Goal: Information Seeking & Learning: Learn about a topic

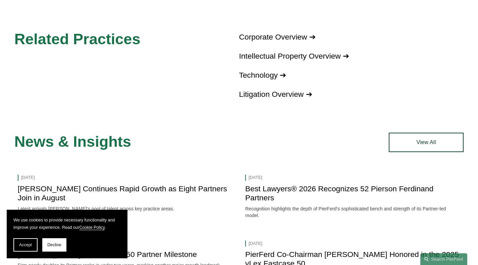
scroll to position [765, 0]
click at [408, 141] on link "View All" at bounding box center [425, 142] width 75 height 19
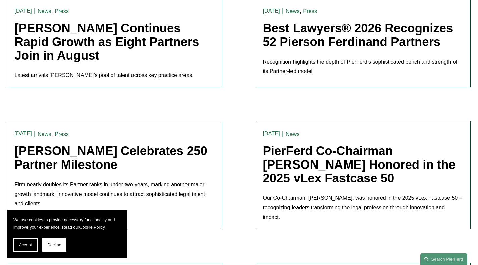
scroll to position [216, 0]
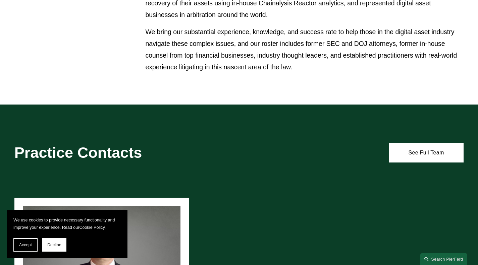
scroll to position [303, 0]
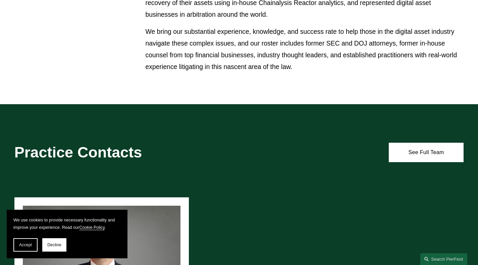
click at [405, 158] on link "See Full Team" at bounding box center [425, 152] width 75 height 19
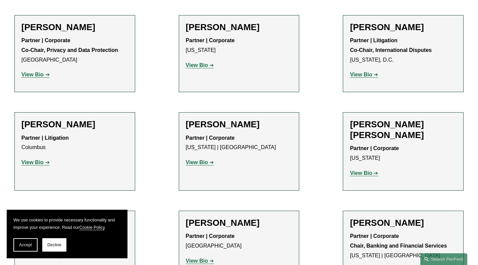
scroll to position [272, 0]
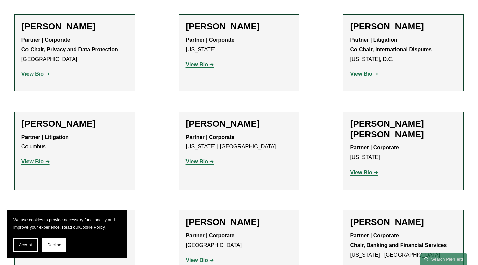
click at [193, 65] on strong "View Bio" at bounding box center [197, 65] width 22 height 6
click at [29, 77] on strong "View Bio" at bounding box center [32, 74] width 22 height 6
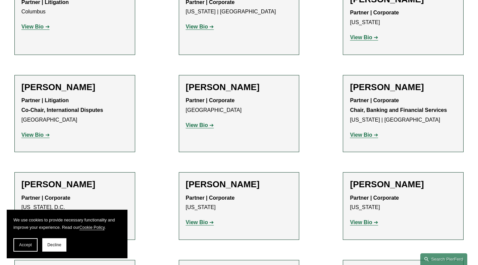
scroll to position [408, 0]
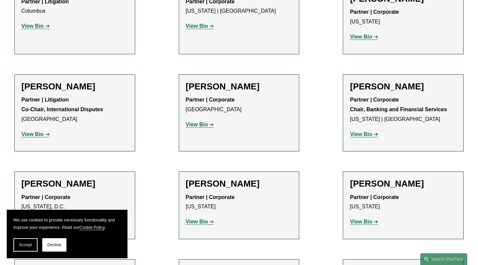
click at [43, 135] on strong "View Bio" at bounding box center [32, 134] width 22 height 6
click at [200, 127] on strong "View Bio" at bounding box center [197, 125] width 22 height 6
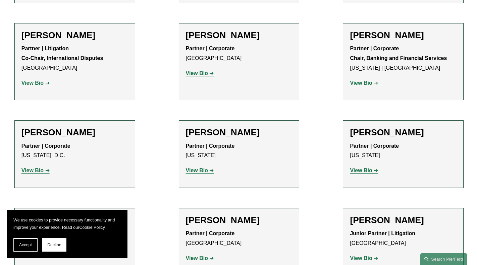
scroll to position [460, 0]
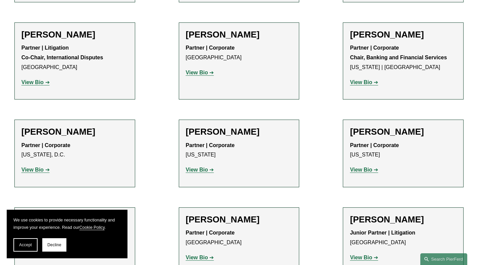
click at [32, 173] on strong "View Bio" at bounding box center [32, 170] width 22 height 6
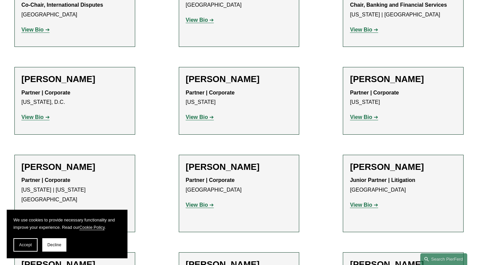
scroll to position [515, 0]
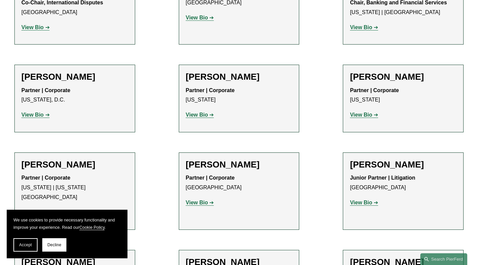
click at [367, 117] on strong "View Bio" at bounding box center [361, 115] width 22 height 6
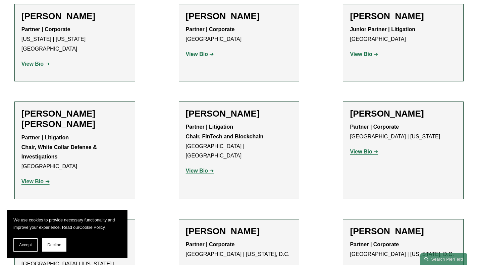
scroll to position [663, 0]
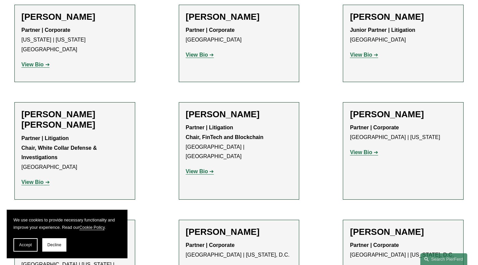
click at [201, 57] on strong "View Bio" at bounding box center [197, 55] width 22 height 6
click at [199, 57] on strong "View Bio" at bounding box center [197, 55] width 22 height 6
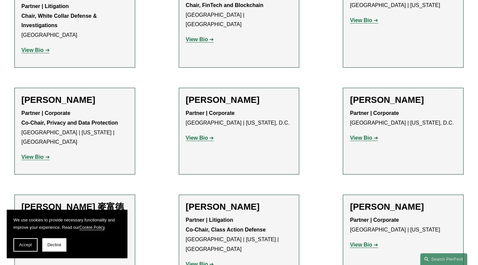
scroll to position [796, 0]
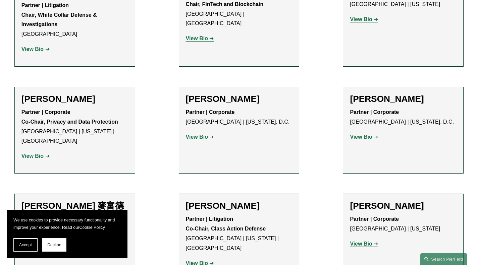
click at [200, 134] on strong "View Bio" at bounding box center [197, 137] width 22 height 6
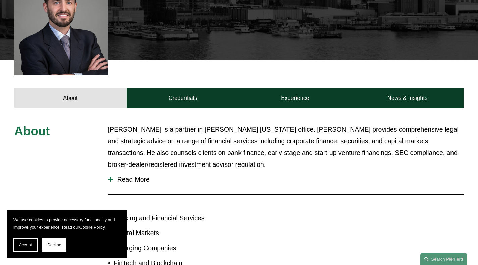
scroll to position [208, 0]
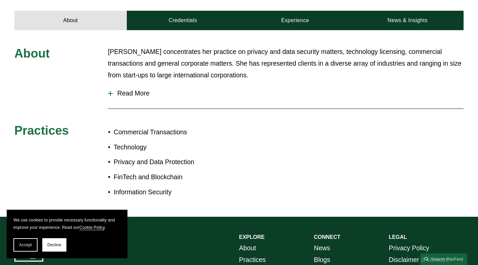
scroll to position [296, 0]
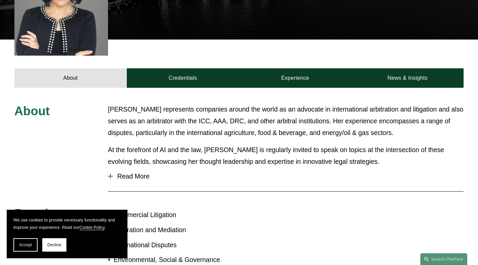
scroll to position [242, 0]
click at [145, 173] on span "Read More" at bounding box center [288, 177] width 351 height 8
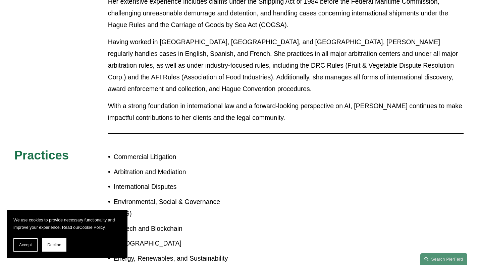
scroll to position [768, 0]
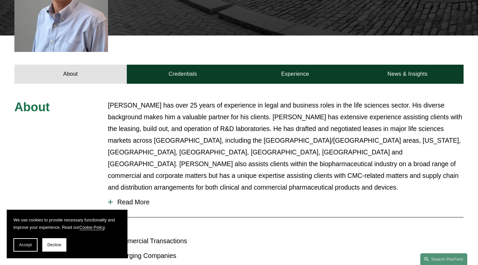
scroll to position [236, 0]
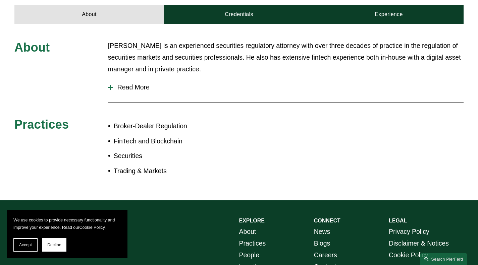
scroll to position [242, 0]
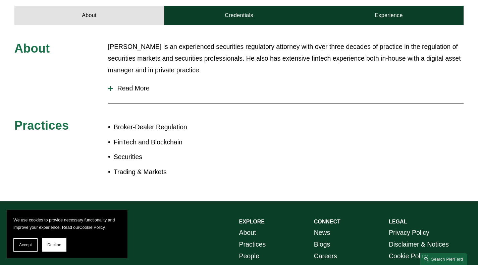
click at [120, 84] on span "Read More" at bounding box center [288, 88] width 351 height 8
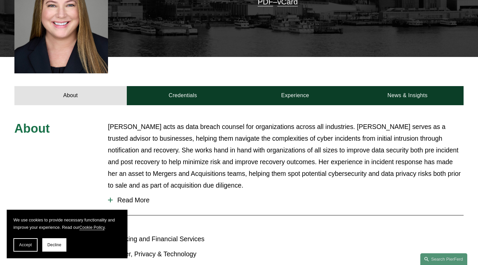
scroll to position [217, 0]
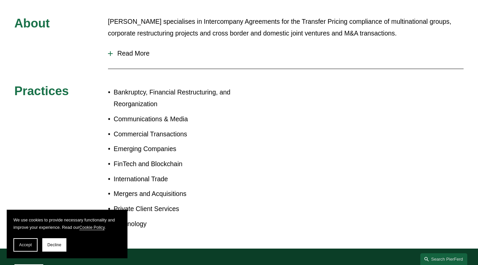
scroll to position [280, 0]
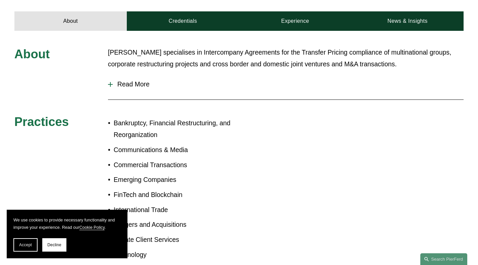
scroll to position [250, 0]
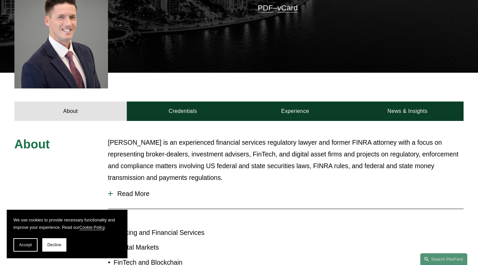
scroll to position [194, 0]
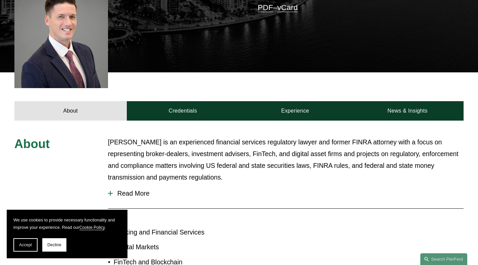
click at [134, 190] on span "Read More" at bounding box center [288, 194] width 351 height 8
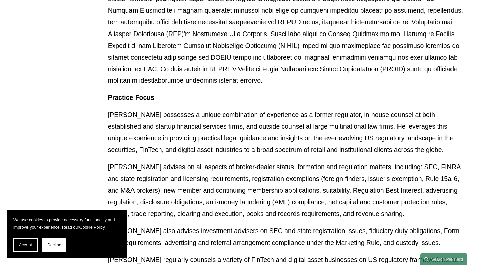
scroll to position [441, 0]
